Goal: Book appointment/travel/reservation

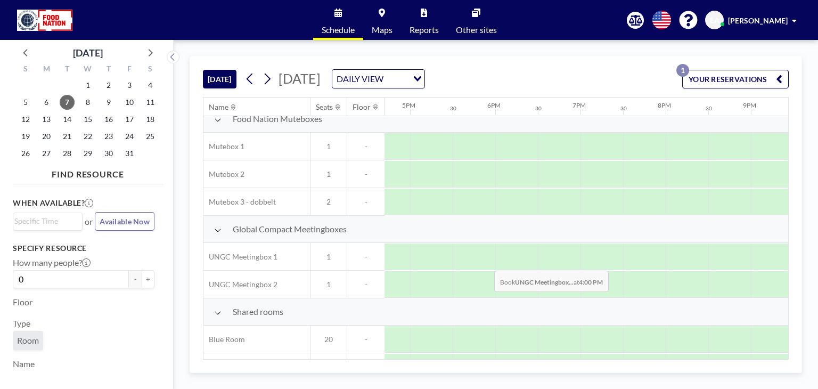
scroll to position [11, 1425]
click at [272, 77] on icon at bounding box center [267, 79] width 10 height 16
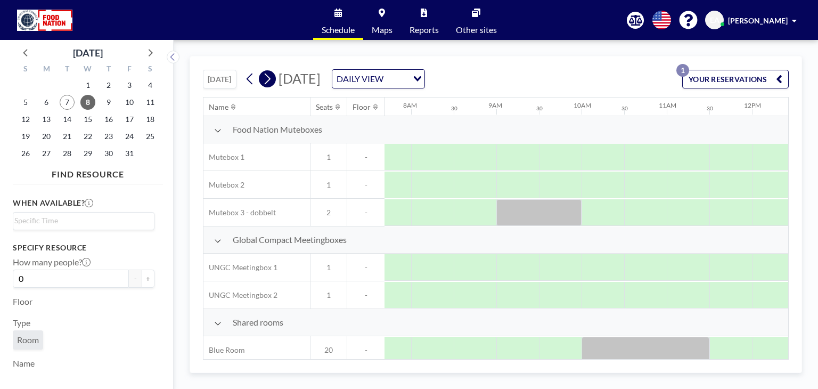
click at [271, 78] on icon at bounding box center [268, 79] width 6 height 11
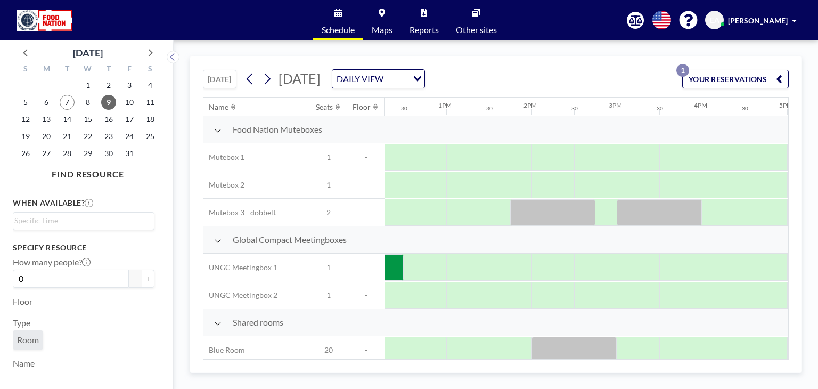
scroll to position [0, 1049]
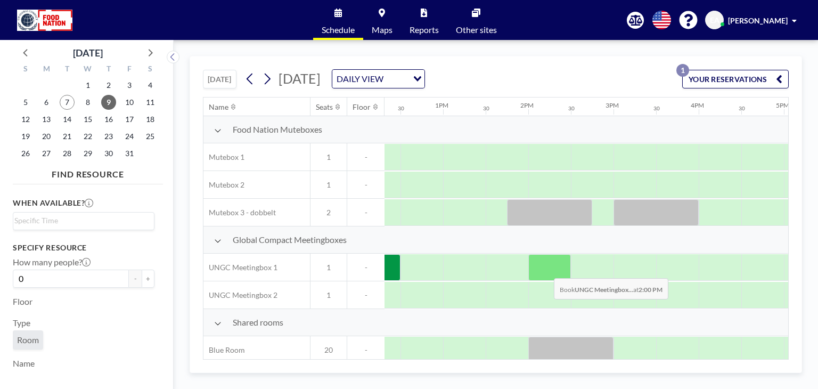
click at [545, 270] on div at bounding box center [549, 267] width 43 height 27
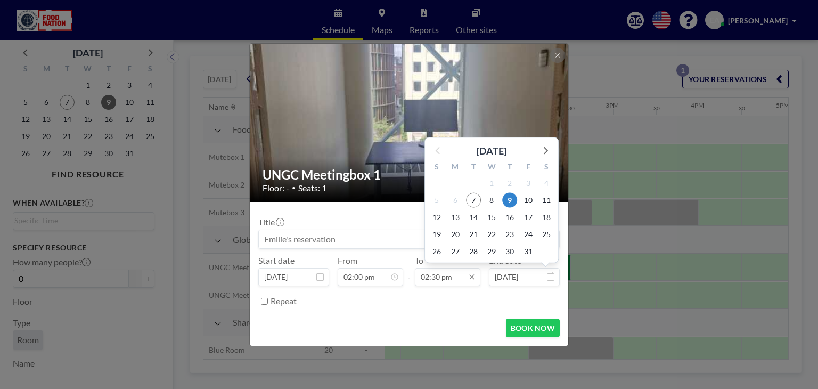
scroll to position [550, 0]
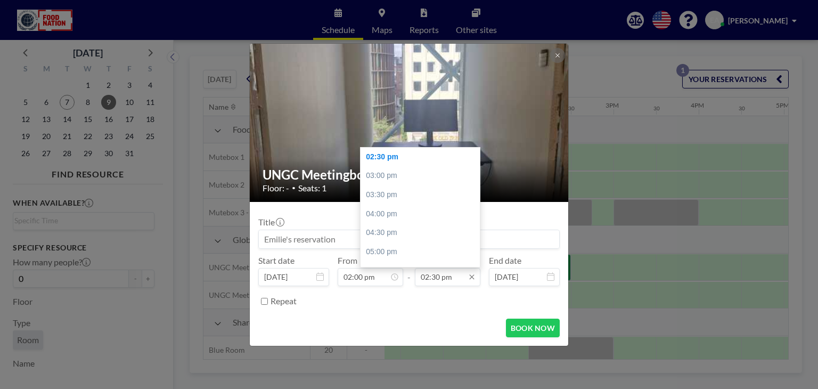
click at [445, 283] on input "02:30 pm" at bounding box center [448, 277] width 66 height 18
click at [396, 183] on div "03:00 pm" at bounding box center [423, 175] width 125 height 19
type input "03:00 pm"
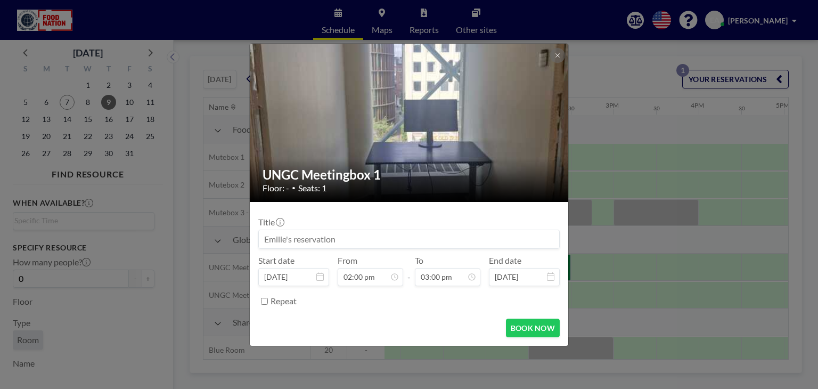
scroll to position [569, 0]
click at [530, 321] on button "BOOK NOW" at bounding box center [533, 328] width 54 height 19
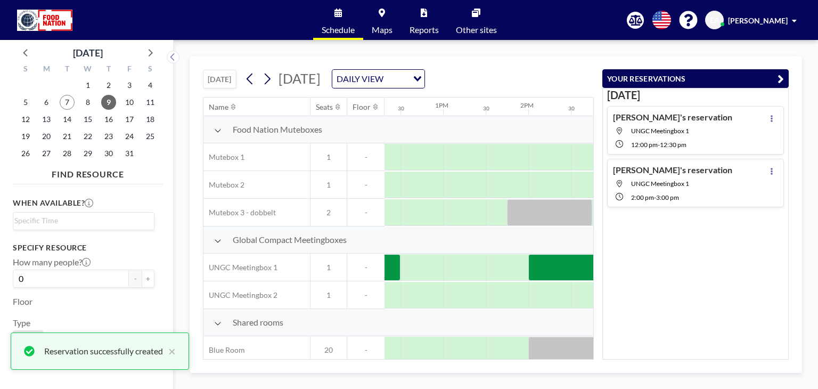
click at [777, 79] on button "YOUR RESERVATIONS" at bounding box center [695, 78] width 186 height 19
